Goal: Task Accomplishment & Management: Manage account settings

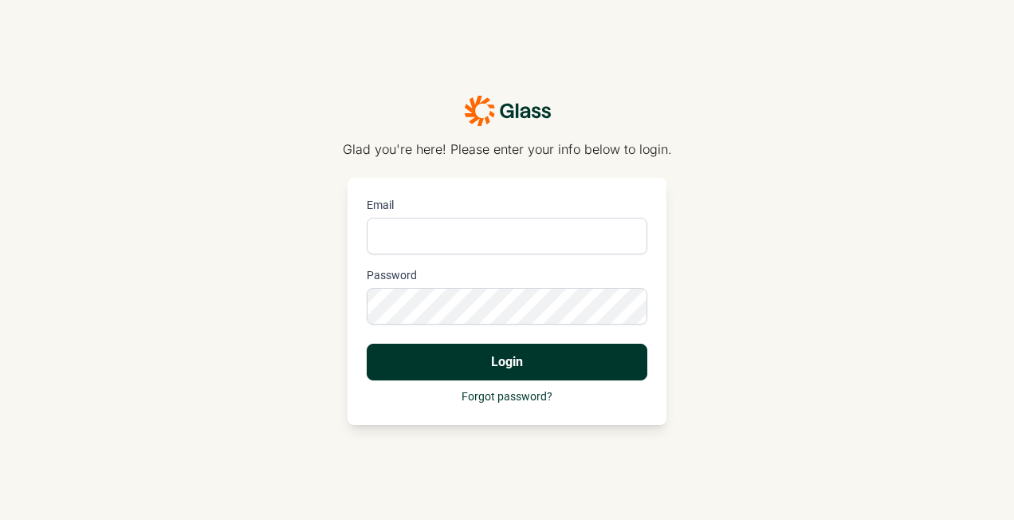
click at [427, 230] on input "Email" at bounding box center [507, 236] width 281 height 37
type input "[PERSON_NAME][EMAIL_ADDRESS][PERSON_NAME][DOMAIN_NAME]"
click at [367, 344] on button "Login" at bounding box center [507, 362] width 281 height 37
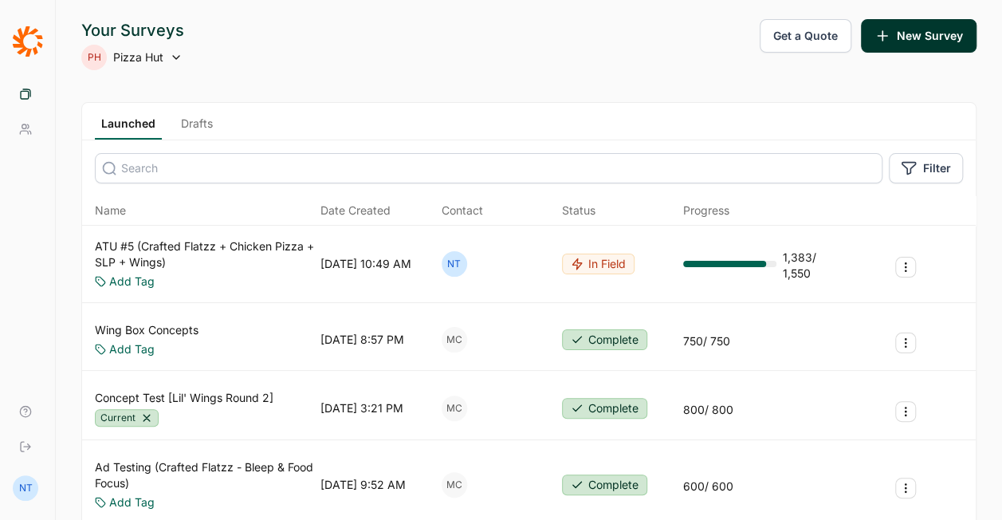
scroll to position [80, 0]
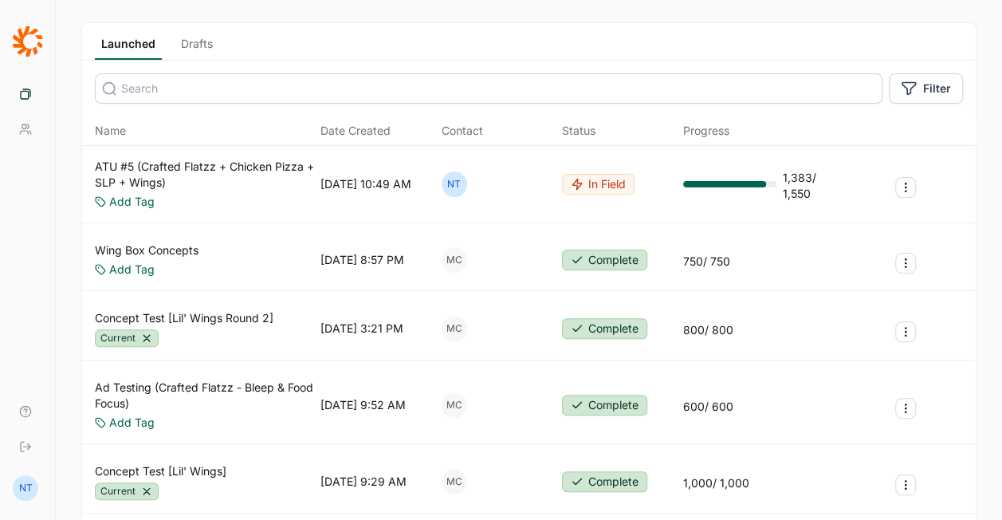
click at [190, 45] on link "Drafts" at bounding box center [197, 48] width 45 height 24
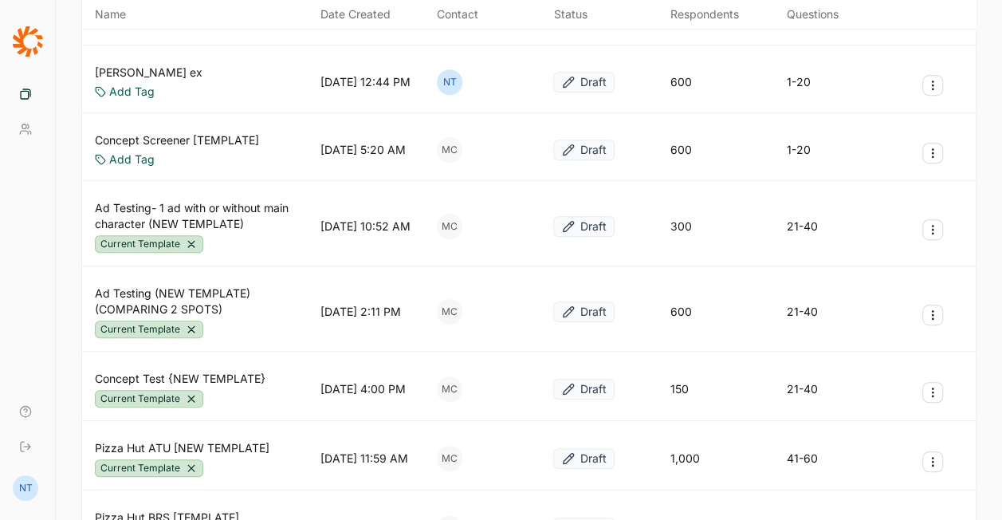
scroll to position [319, 0]
